Goal: Transaction & Acquisition: Purchase product/service

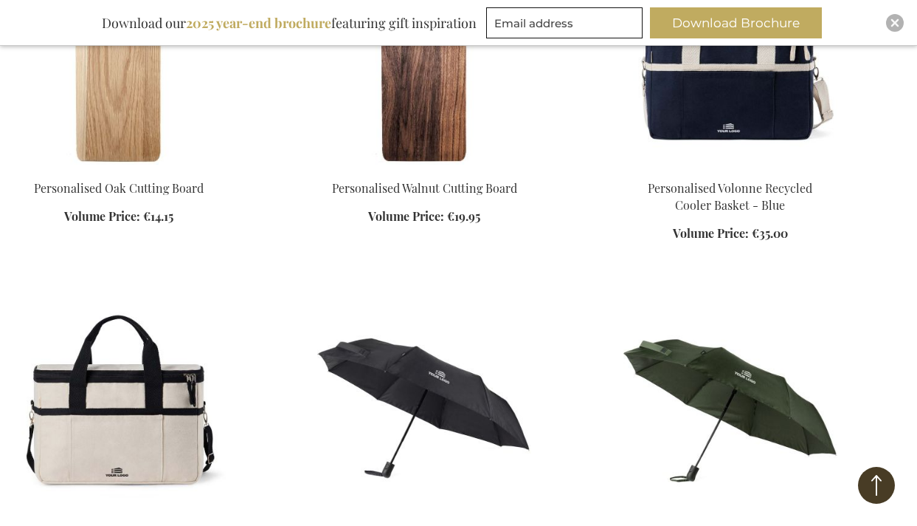
scroll to position [1132, 0]
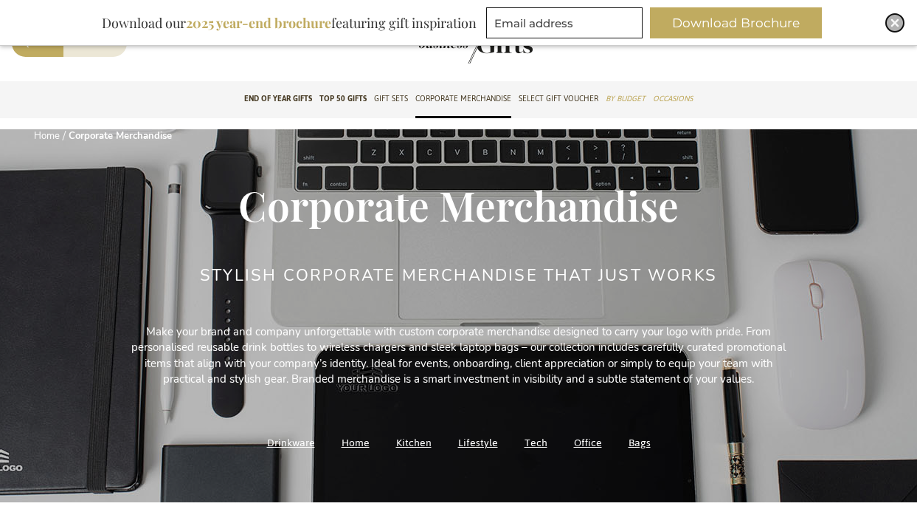
click at [895, 22] on img "Close" at bounding box center [895, 22] width 9 height 9
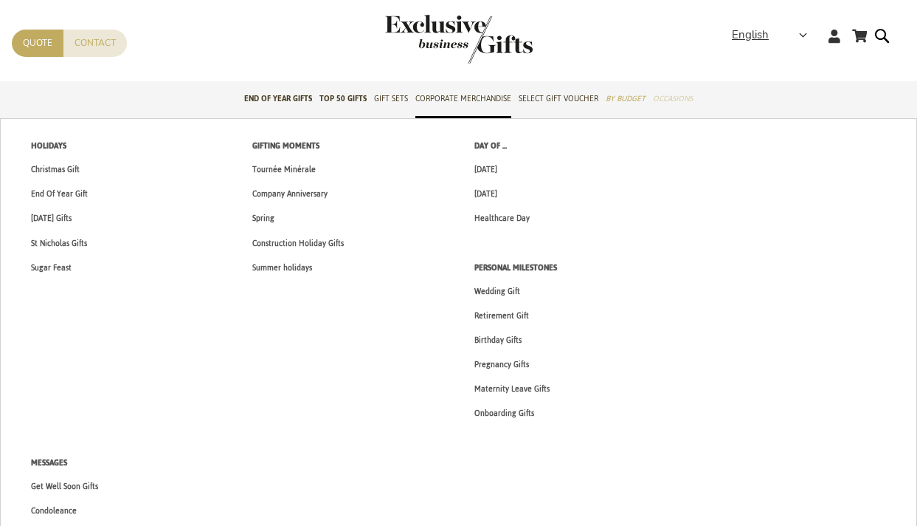
scroll to position [1, 0]
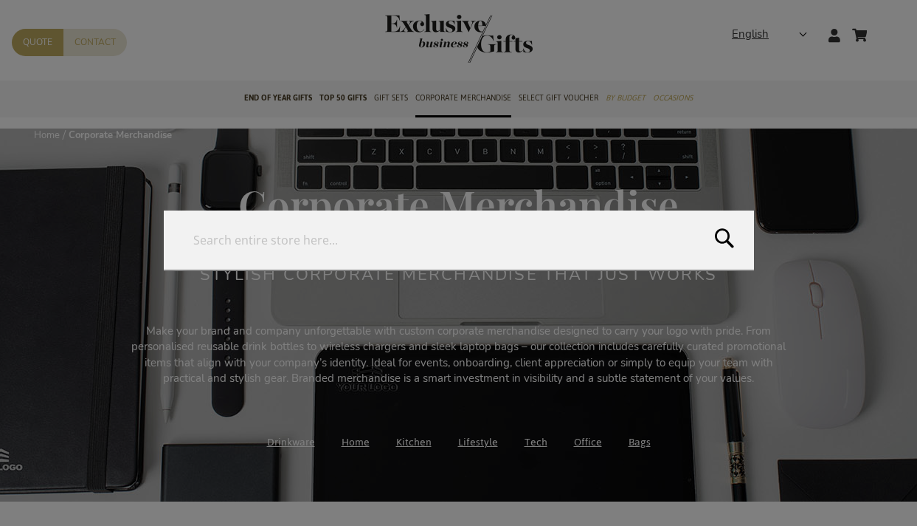
click at [884, 26] on form "Search Search" at bounding box center [886, 26] width 15 height 0
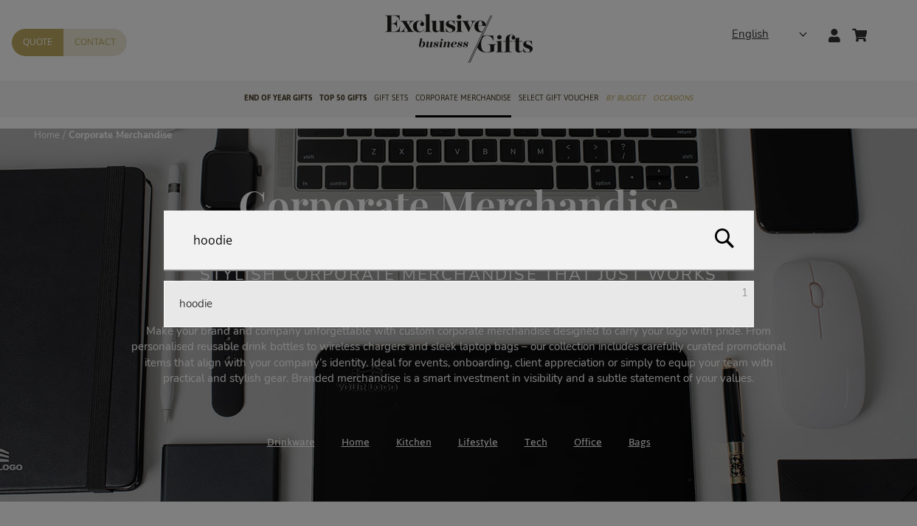
click at [594, 306] on li "hoodie 1" at bounding box center [459, 303] width 590 height 47
type input "hoodie"
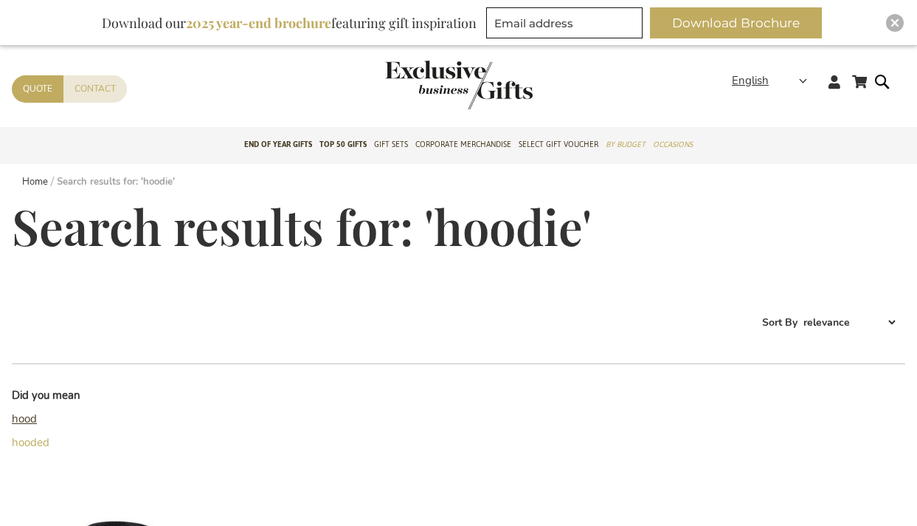
click at [24, 421] on link "hood" at bounding box center [24, 418] width 25 height 15
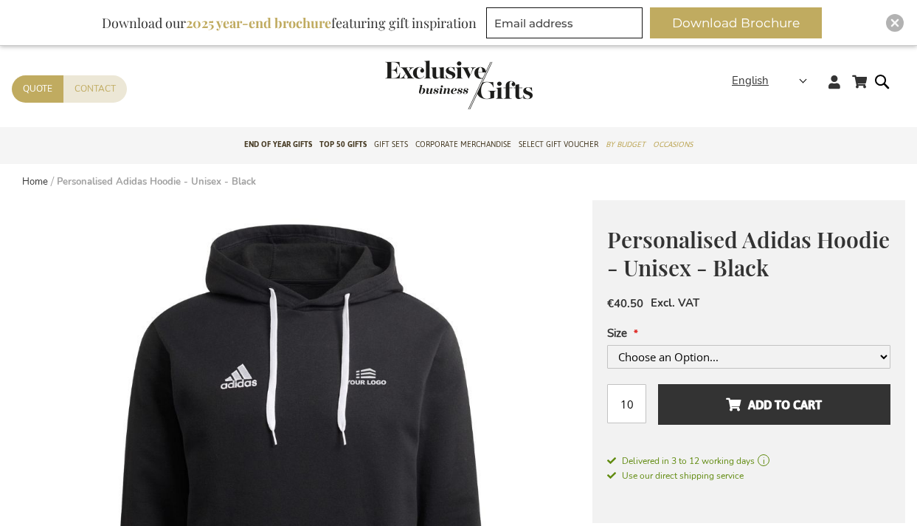
click at [500, 433] on img at bounding box center [302, 490] width 581 height 581
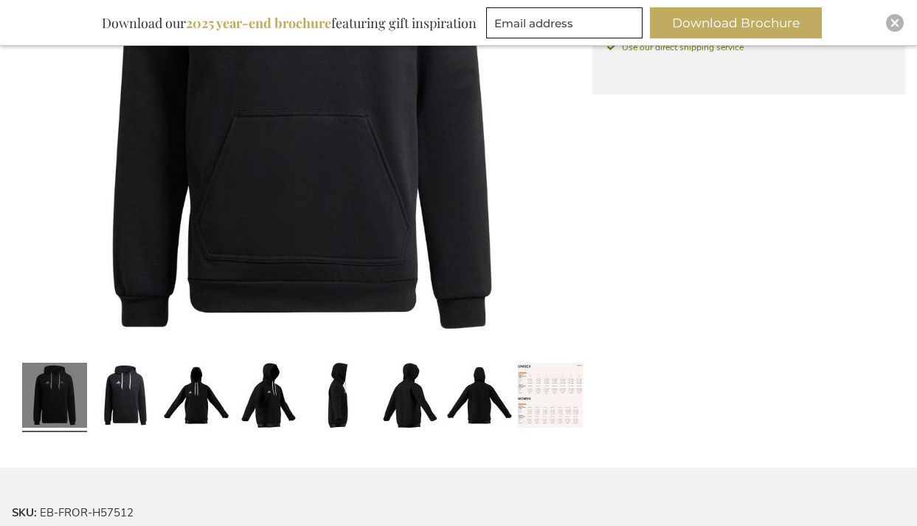
scroll to position [574, 0]
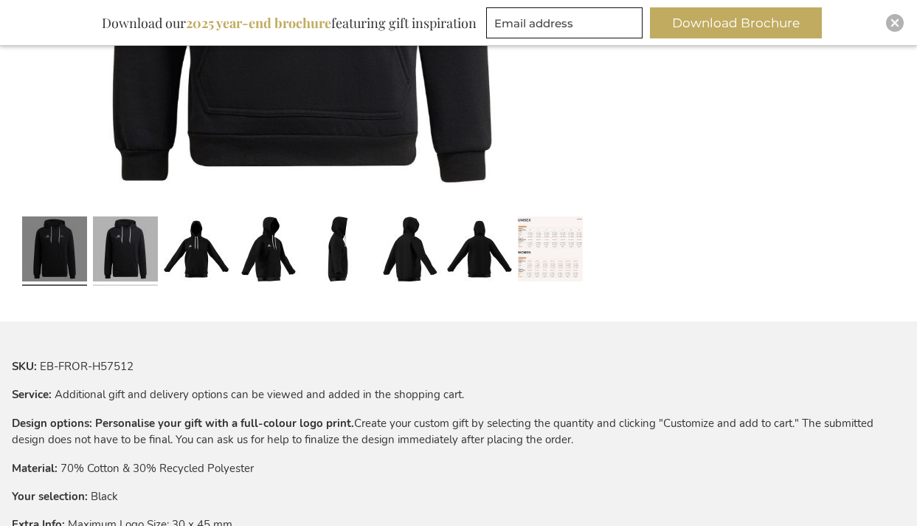
click at [118, 264] on link at bounding box center [125, 250] width 65 height 81
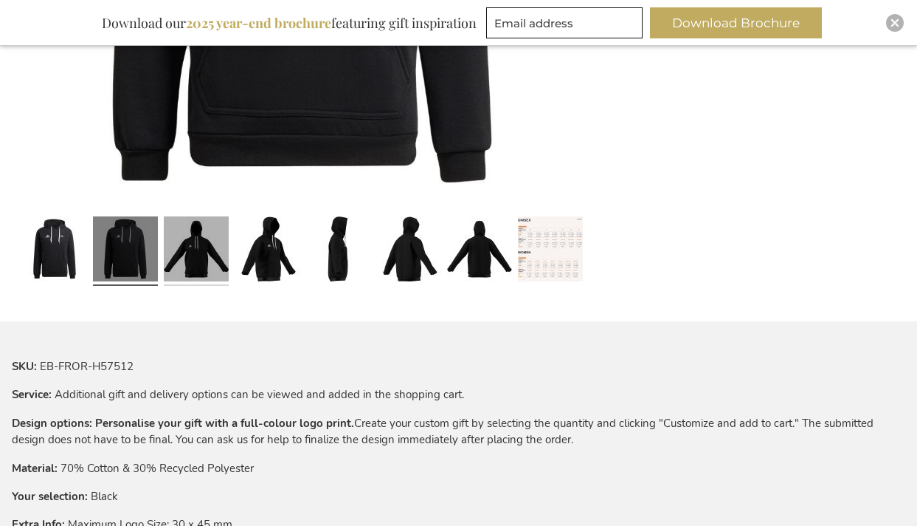
click at [203, 259] on link at bounding box center [196, 250] width 65 height 81
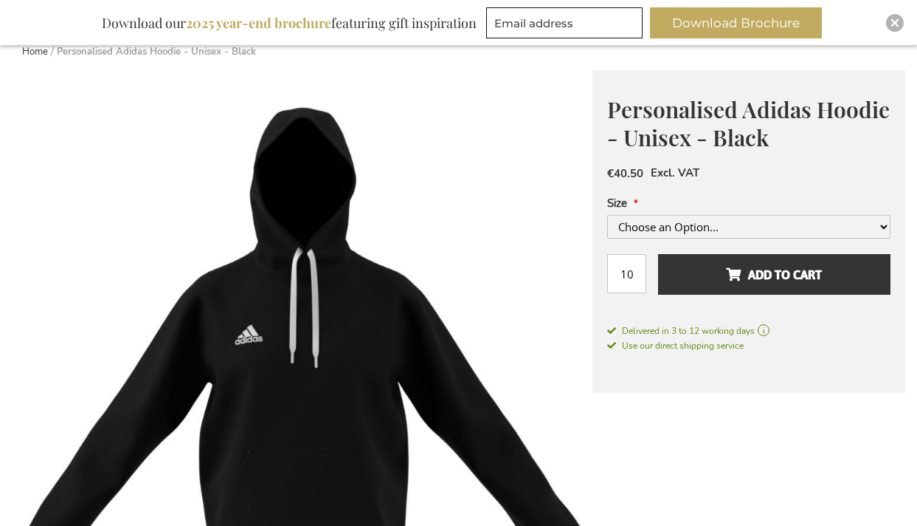
scroll to position [0, 0]
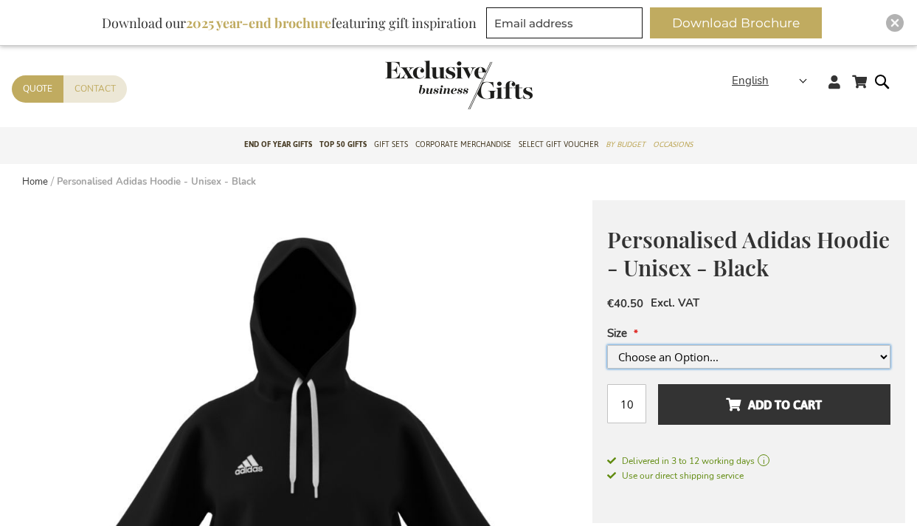
click at [628, 349] on select "Choose an Option... Extra Extra Large Extra Large Large Medium Small Extra Small" at bounding box center [748, 357] width 283 height 24
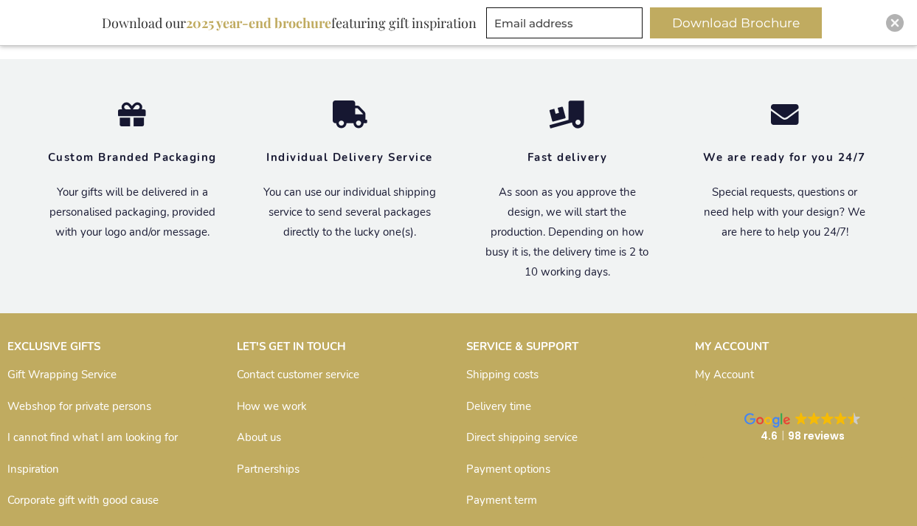
scroll to position [2096, 0]
